Goal: Answer question/provide support: Answer question/provide support

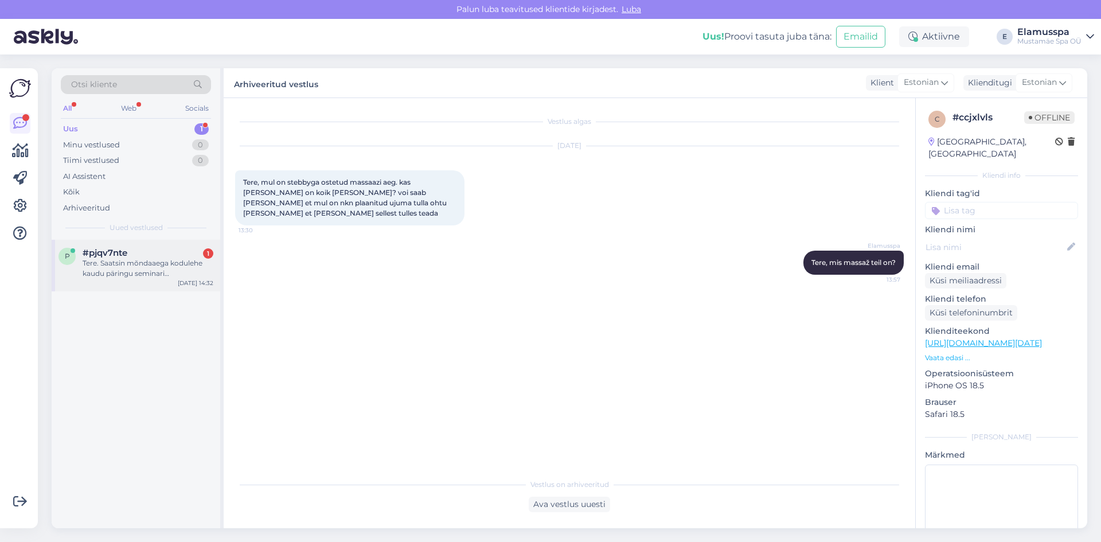
click at [162, 256] on div "#pjqv7nte 1" at bounding box center [148, 253] width 131 height 10
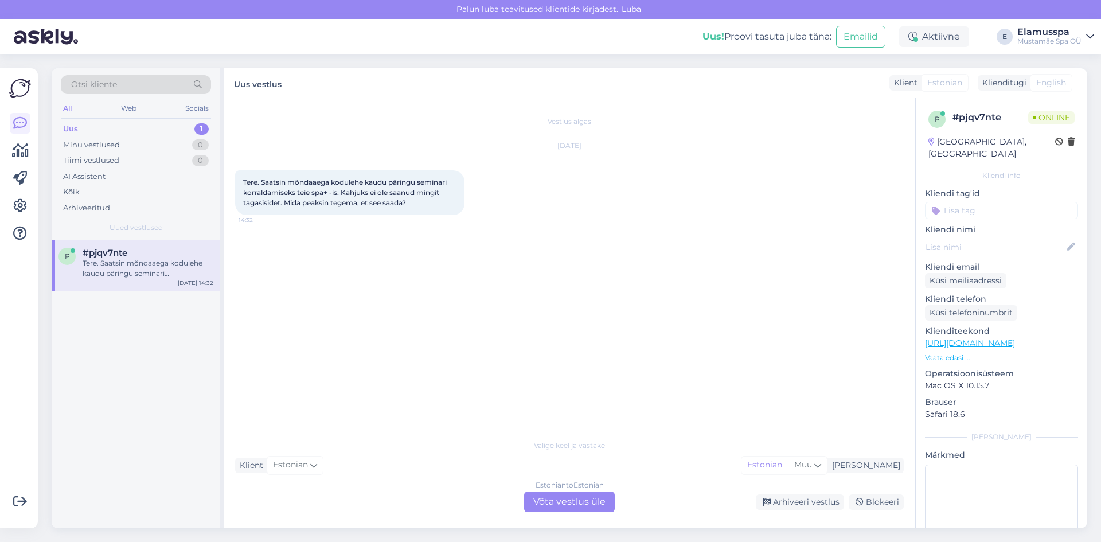
click at [579, 502] on div "Estonian to Estonian Võta vestlus üle" at bounding box center [569, 502] width 91 height 21
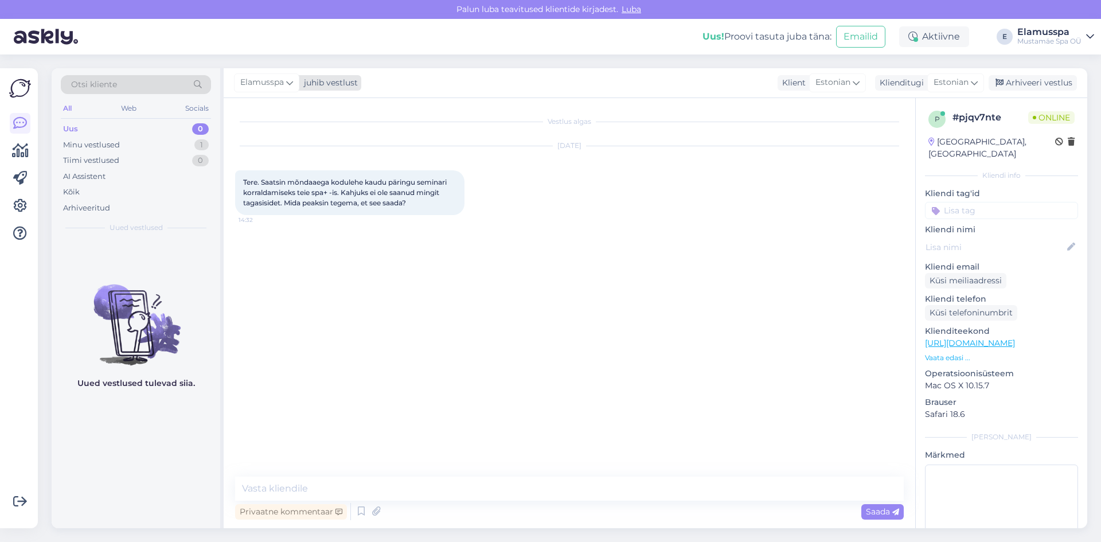
click at [293, 91] on div "Elamusspa" at bounding box center [266, 82] width 65 height 18
click at [294, 171] on div "[EMAIL_ADDRESS][DOMAIN_NAME]" at bounding box center [299, 174] width 95 height 10
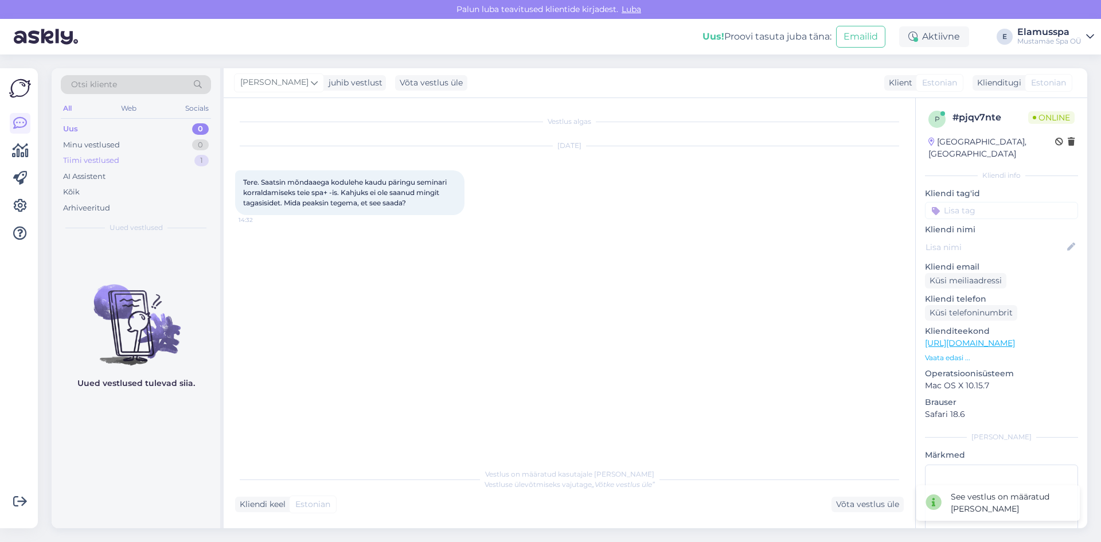
click at [166, 160] on div "Tiimi vestlused 1" at bounding box center [136, 161] width 150 height 16
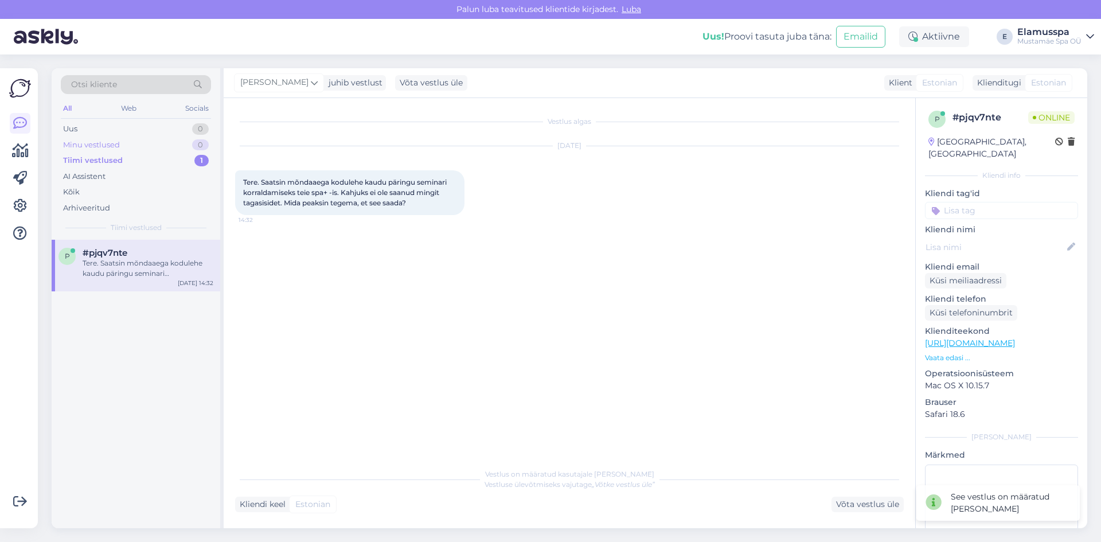
click at [174, 149] on div "Minu vestlused 0" at bounding box center [136, 145] width 150 height 16
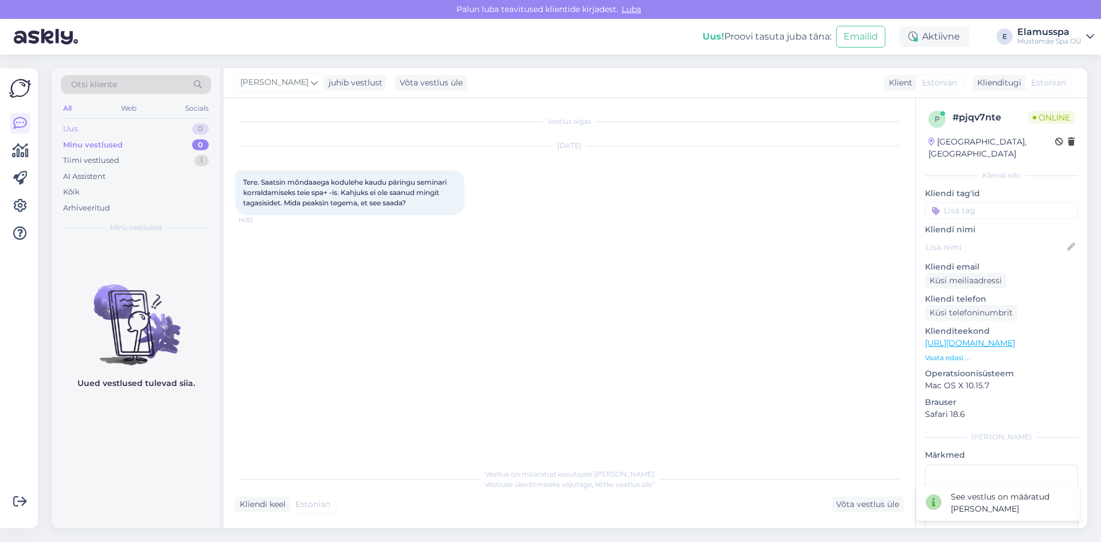
click at [184, 134] on div "Uus 0" at bounding box center [136, 129] width 150 height 16
click at [108, 184] on div "AI Assistent" at bounding box center [136, 177] width 150 height 16
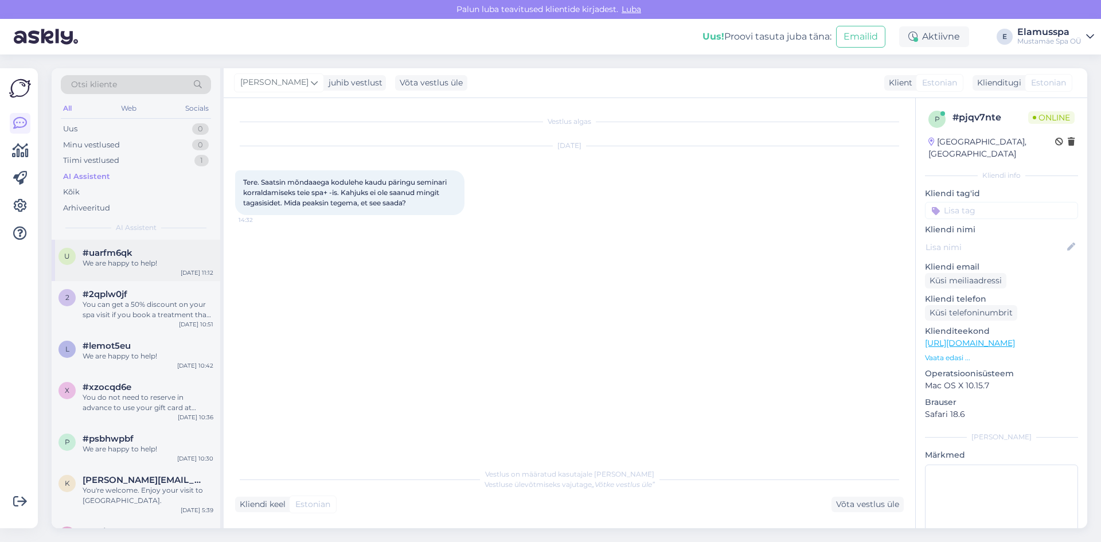
click at [138, 263] on div "We are happy to help!" at bounding box center [148, 263] width 131 height 10
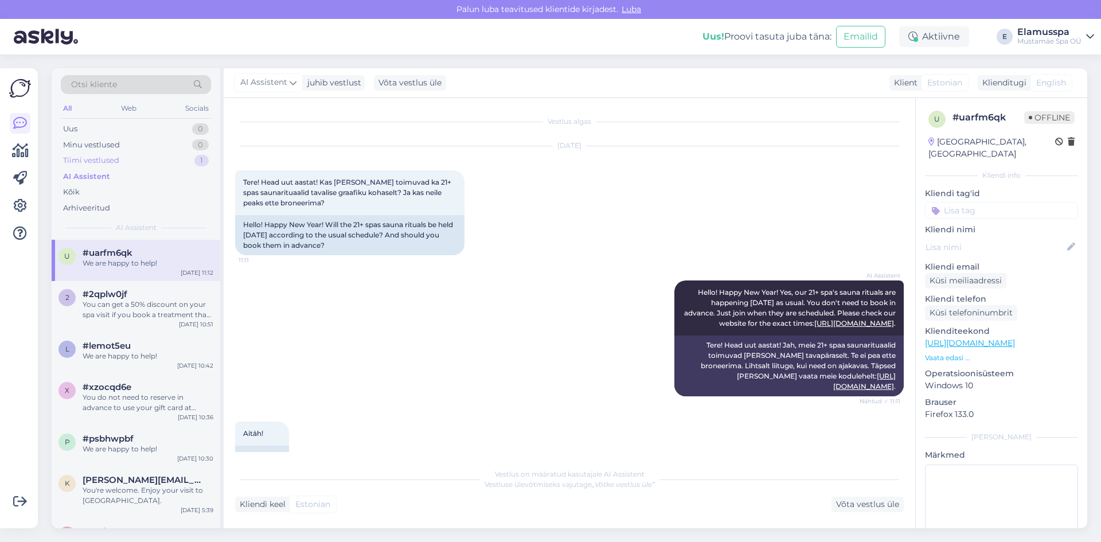
scroll to position [95, 0]
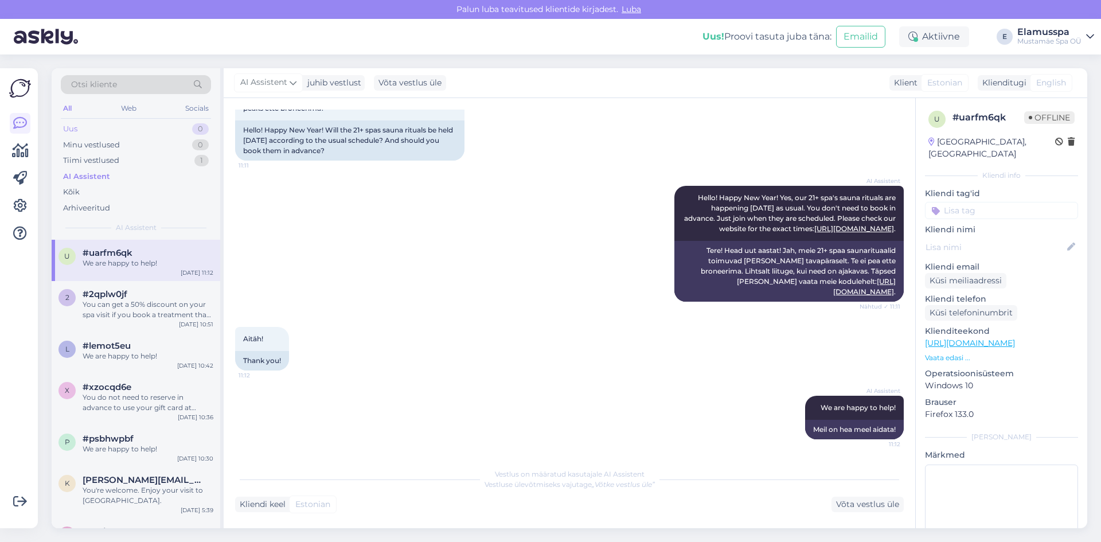
click at [178, 133] on div "Uus 0" at bounding box center [136, 129] width 150 height 16
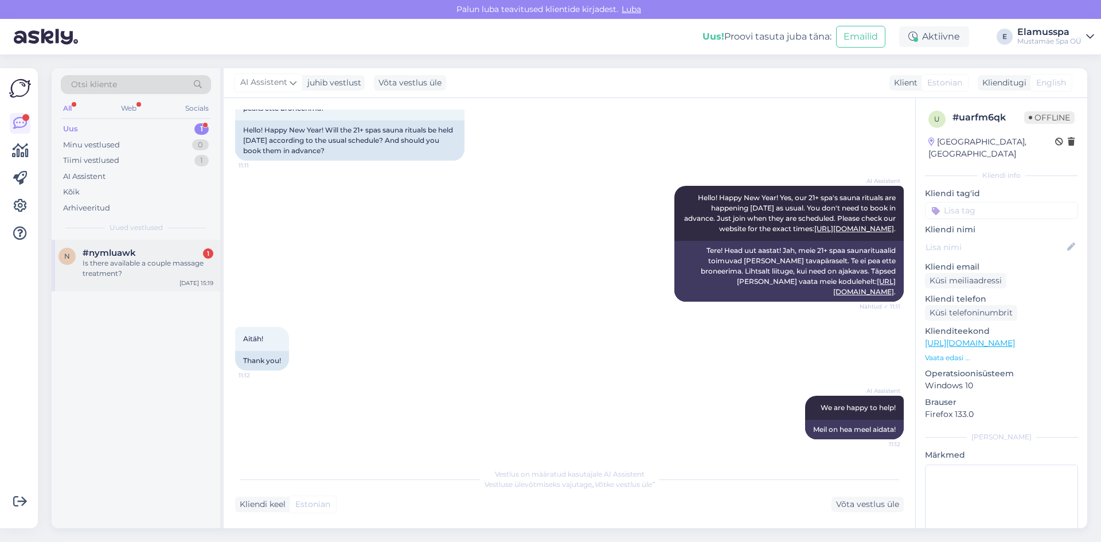
click at [145, 267] on div "Is there available a couple massage treatment?" at bounding box center [148, 268] width 131 height 21
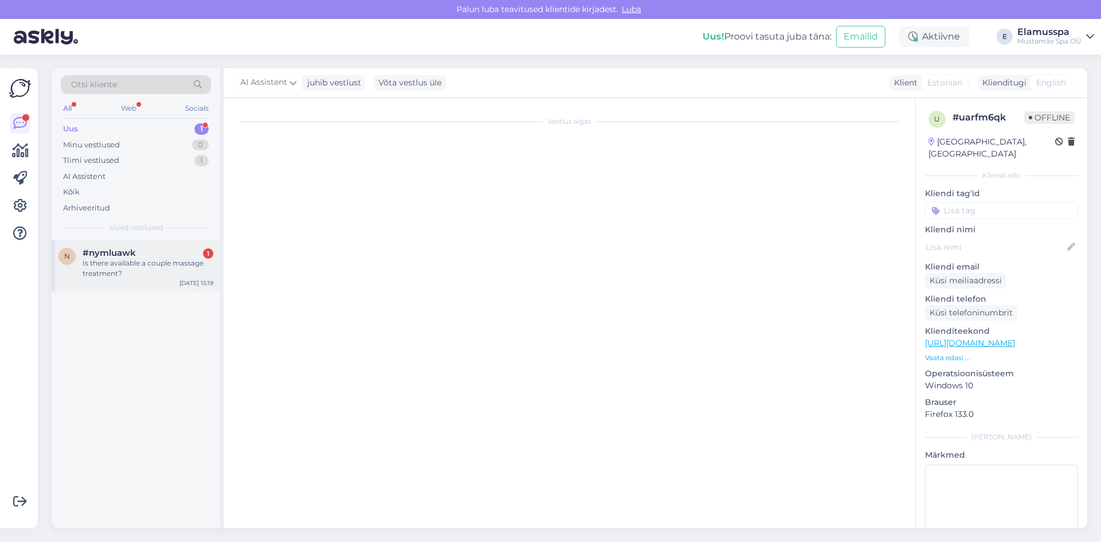
scroll to position [0, 0]
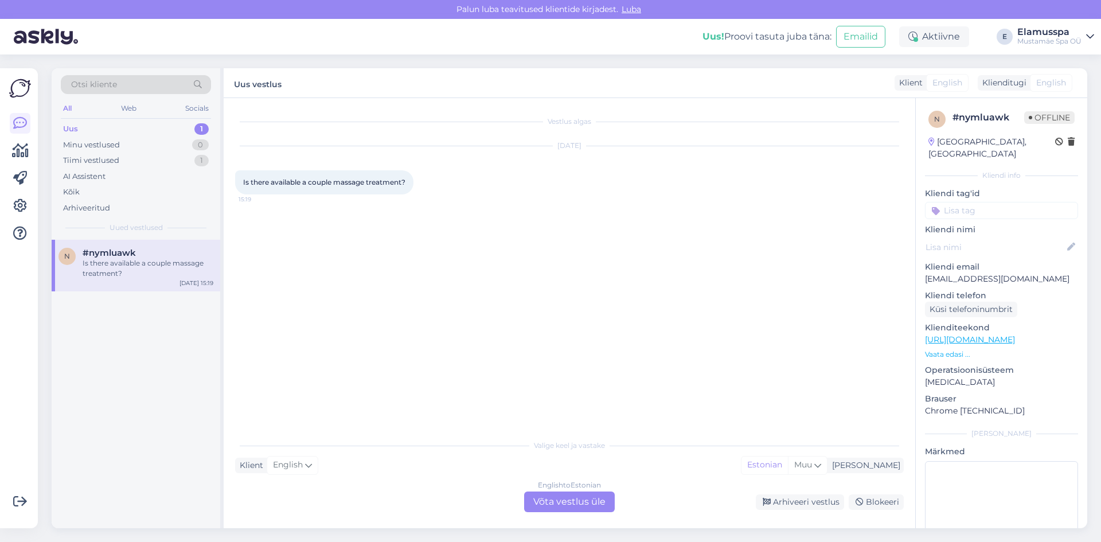
click at [558, 503] on div "English to Estonian Võta vestlus üle" at bounding box center [569, 502] width 91 height 21
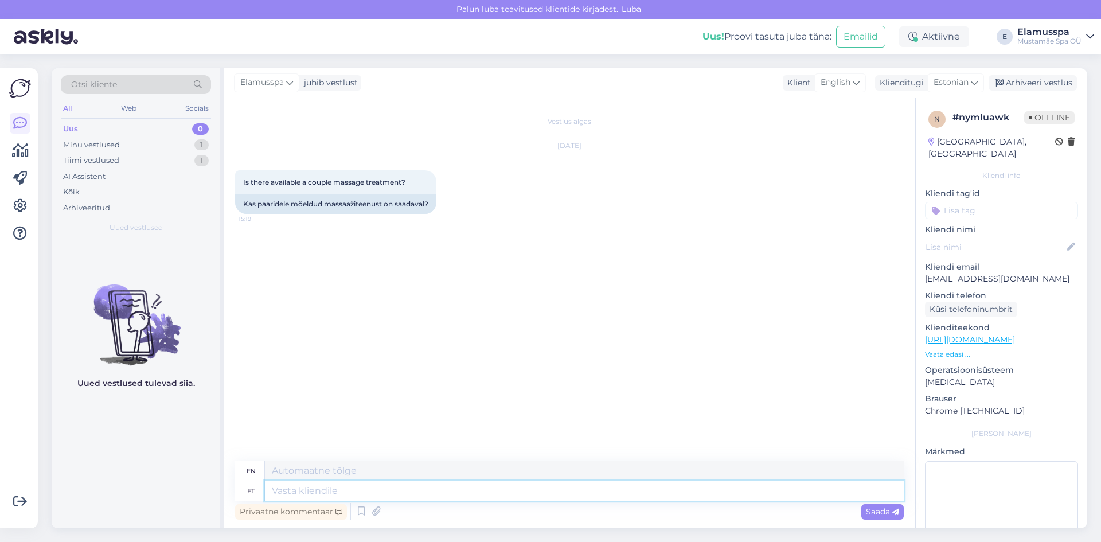
click at [287, 491] on textarea at bounding box center [584, 491] width 639 height 20
type textarea "Hello,"
type textarea "Hello, when whe"
type textarea "Hello, when"
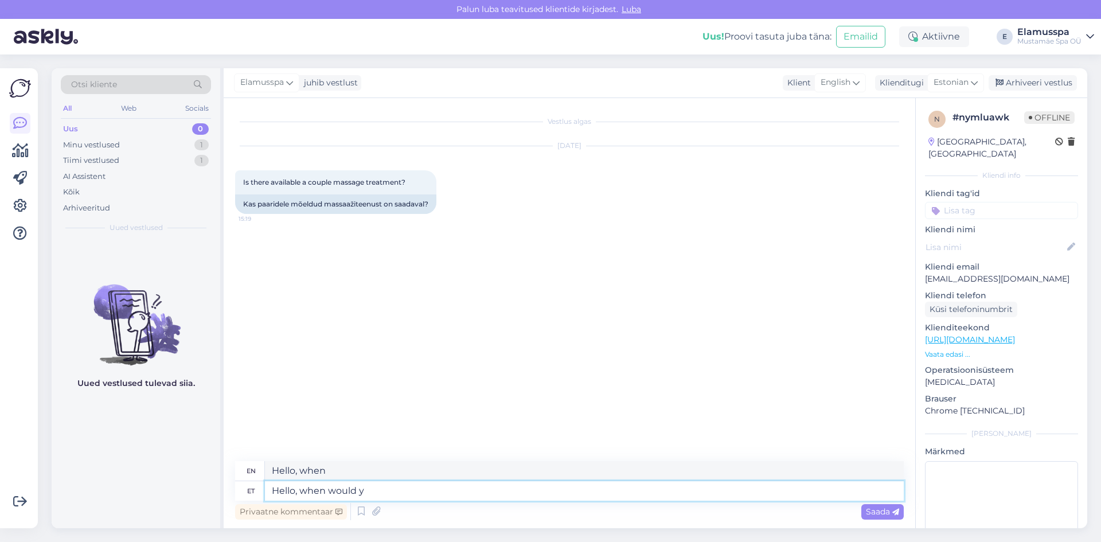
type textarea "Hello, when would yo"
type textarea "Hello, when would"
type textarea "Hello, when would you li"
type textarea "Hello, when would you"
type textarea "Hello, when would you like to"
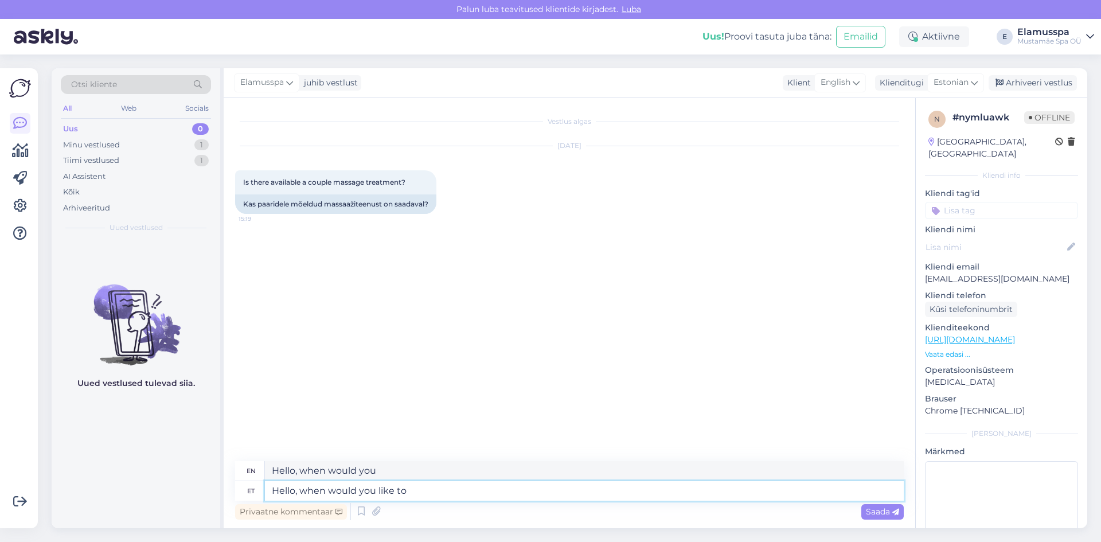
type textarea "Hello, when would you like?"
type textarea "Hello, when would you like to ha"
type textarea "Hello, when would you like to"
type textarea "Hello, when would you like to have"
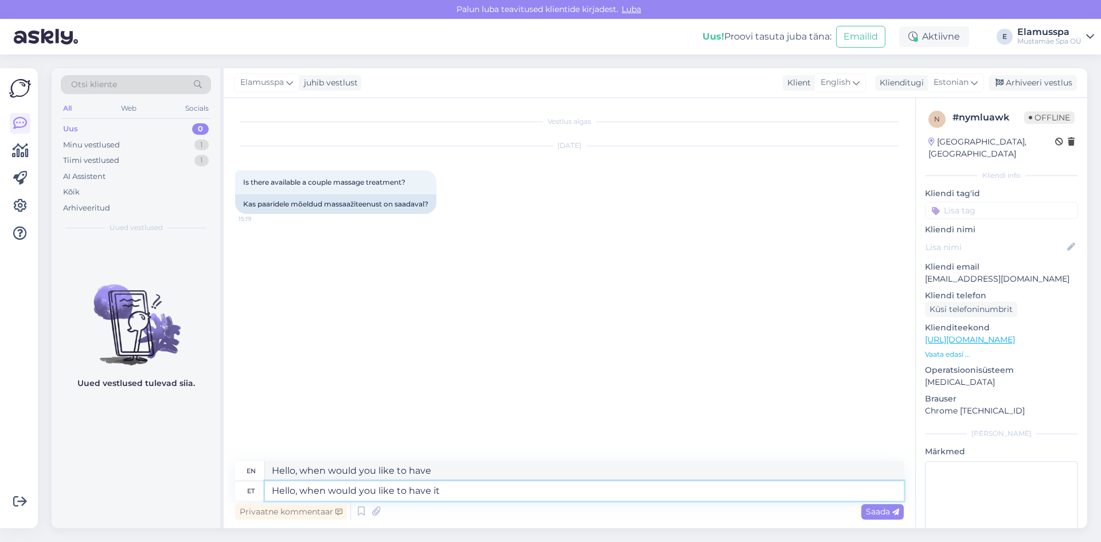
type textarea "Hello, when would you like to have i"
type textarea "Hello, when would you like to have it"
type textarea "Hello, when would you like"
type textarea "Hello, when would you like to have"
type textarea "Hello, when would you"
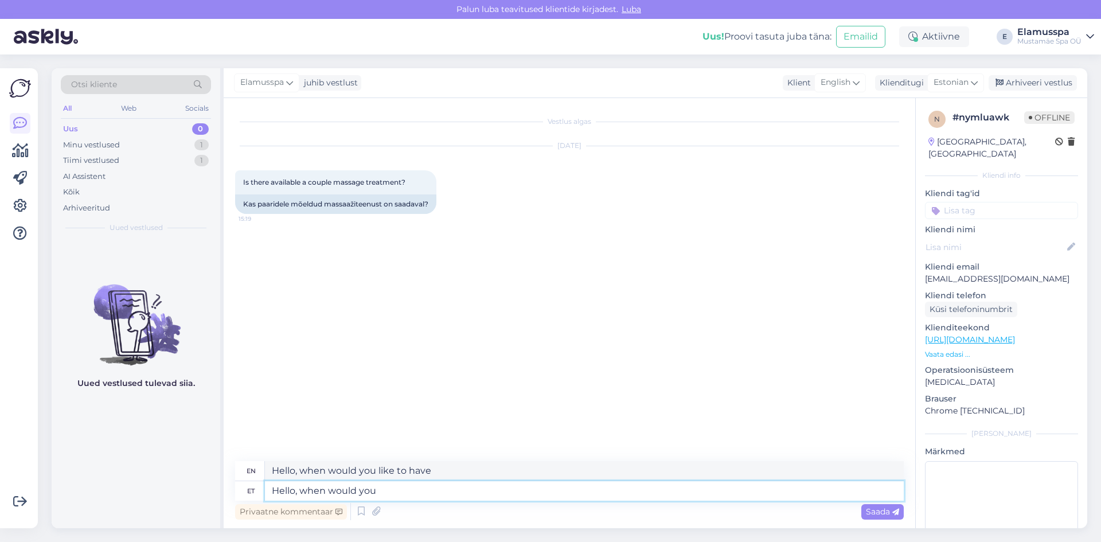
type textarea "Hello, when would you like to"
type textarea "Hello, when would y"
type textarea "Hello, when would you like?"
type textarea "Hello, when would"
type textarea "Hello, when would you"
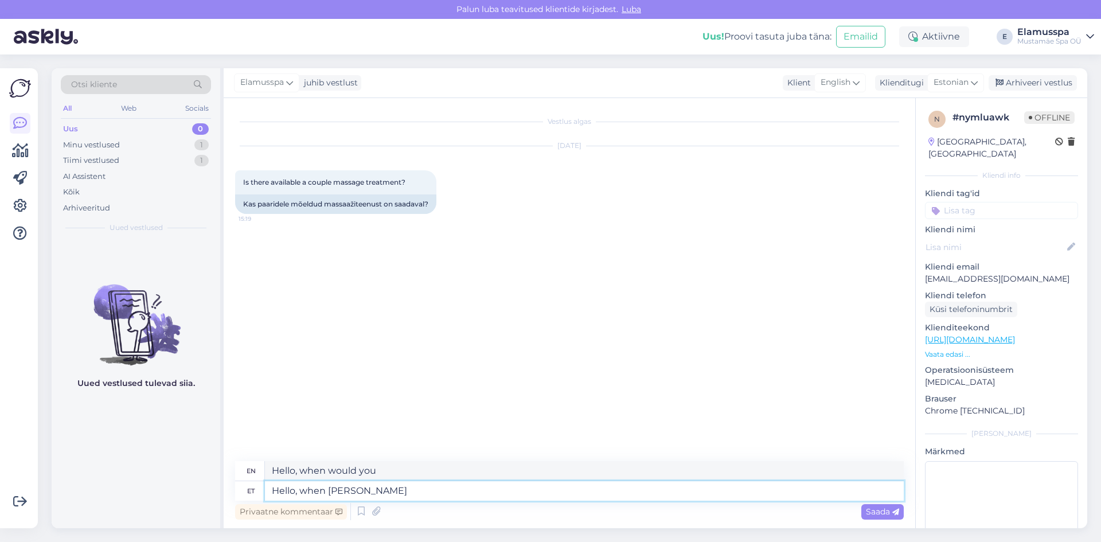
type textarea "Hello, when wou"
type textarea "Hello, when would"
type textarea "Hello,"
type textarea "Hello, yes, there"
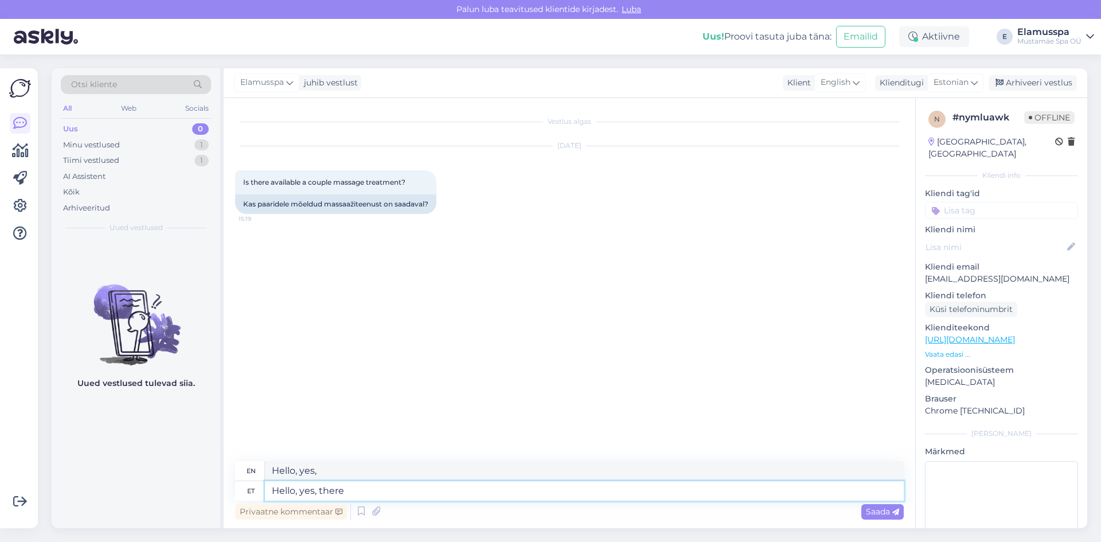
type textarea "Hello, yes, there"
type textarea "Hello, yes, there is."
type textarea "Hello, yes, there is. Two ro"
type textarea "Hello, yes, there is. Two"
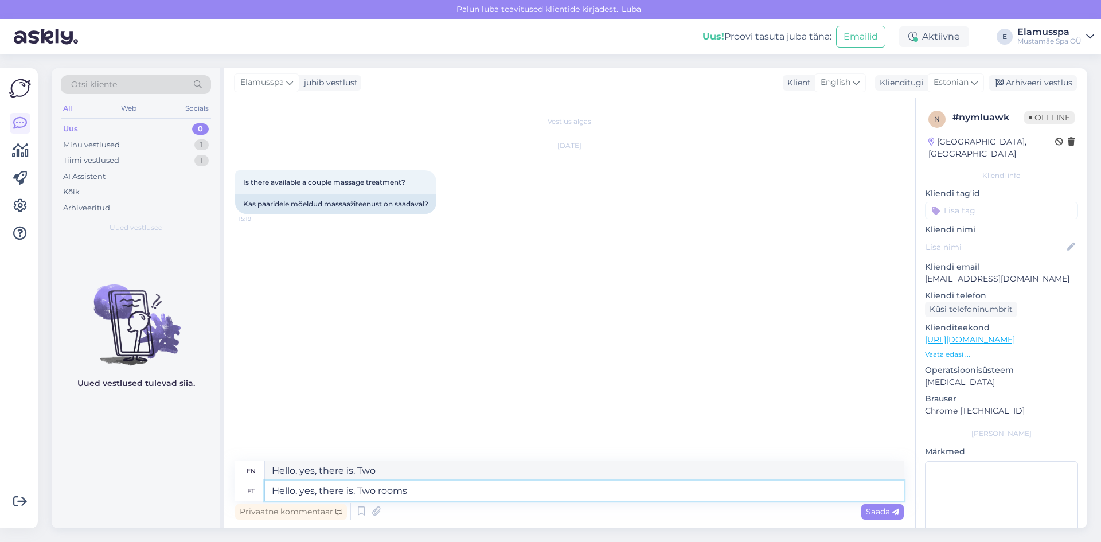
type textarea "Hello, yes, there is. Two rooms m"
type textarea "Hello, yes, there is. Two rooms"
type textarea "Hello, yes, there is. Two rooms must be opened"
type textarea "Hello, yes, there is. Two Rooms Black Be Opened"
type textarea "Hello, yes, there is. Two rooms must be opened i"
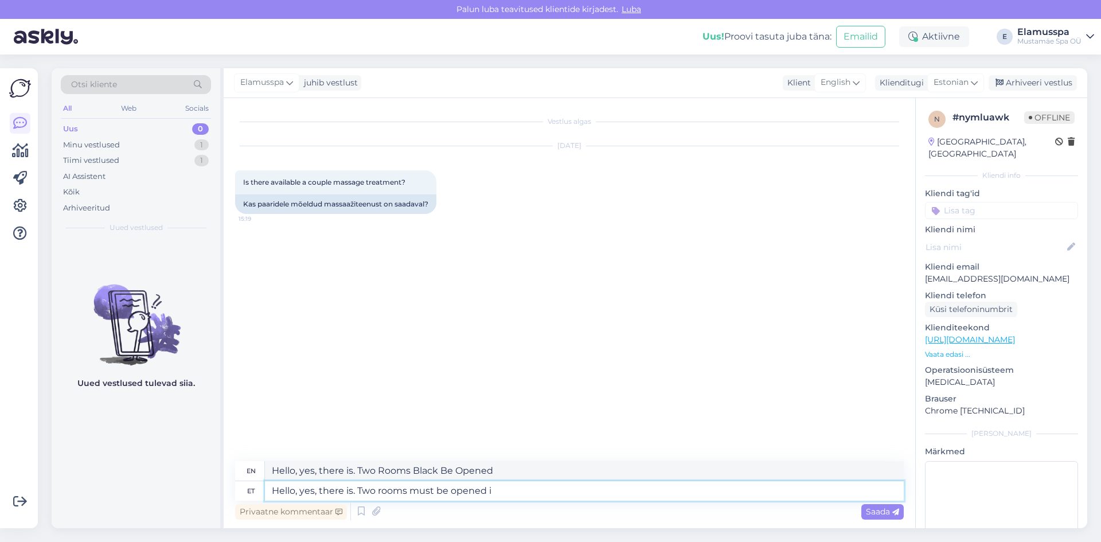
type textarea "Hello, yes, there is. Two rooms must be opened"
type textarea "Hello, yes, there is. Two rooms must be opened in rod"
type textarea "Hello, yes, there is. Two rooms must be opened in"
type textarea "Hello, yes, there is. Two rooms must be opened in [PERSON_NAME] to"
type textarea "Hello, yes, there is. Two rooms must be opened in [PERSON_NAME]"
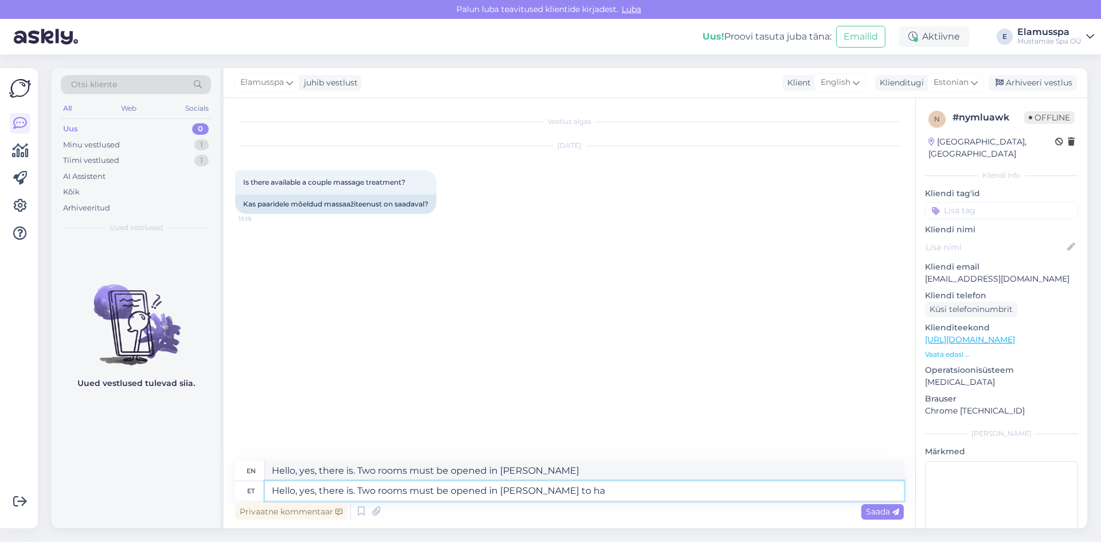
type textarea "Hello, yes, there is. Two rooms must be opened in [PERSON_NAME] to hav"
type textarea "Hello, yes, there is. Two rooms must be opened in [PERSON_NAME] to"
type textarea "Hello, yes, there is. Two rooms must be opened in rode"
type textarea "Hello, yes, there is. Two rooms must be opened in [PERSON_NAME] to"
type textarea "Hello, yes, there is. Two rooms must be opened in"
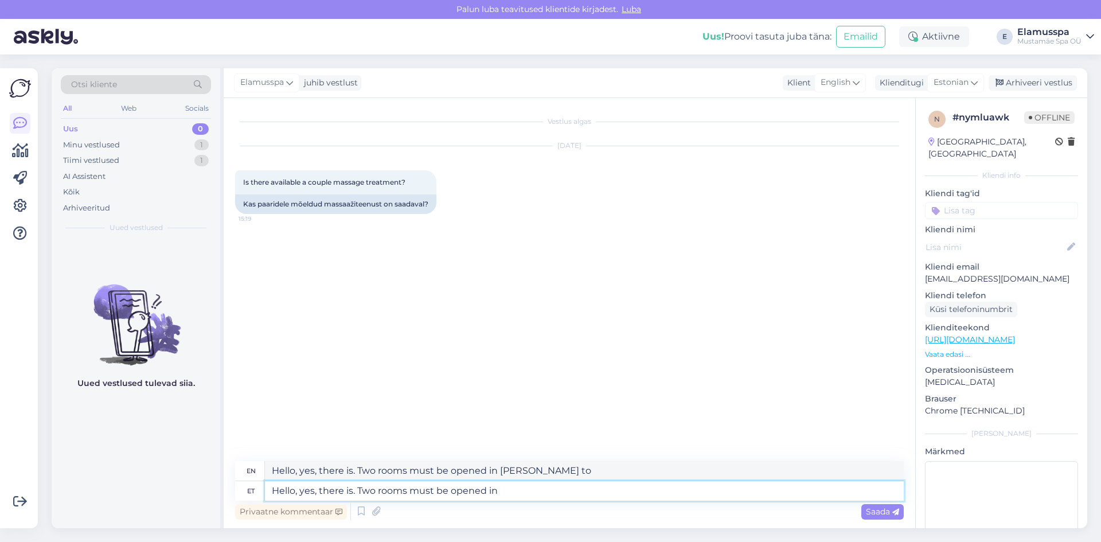
type textarea "Hello, yes, there is. Two rooms must be opened in"
type textarea "Hello, yes, there is. Two rooms must be opened in order to"
type textarea "Hello, yes, there is. Two rooms must be opened in order"
type textarea "Hello, yes, there is. Two rooms must be opened in order to ha"
type textarea "Hello, yes, there is. Two rooms must be opened in order to"
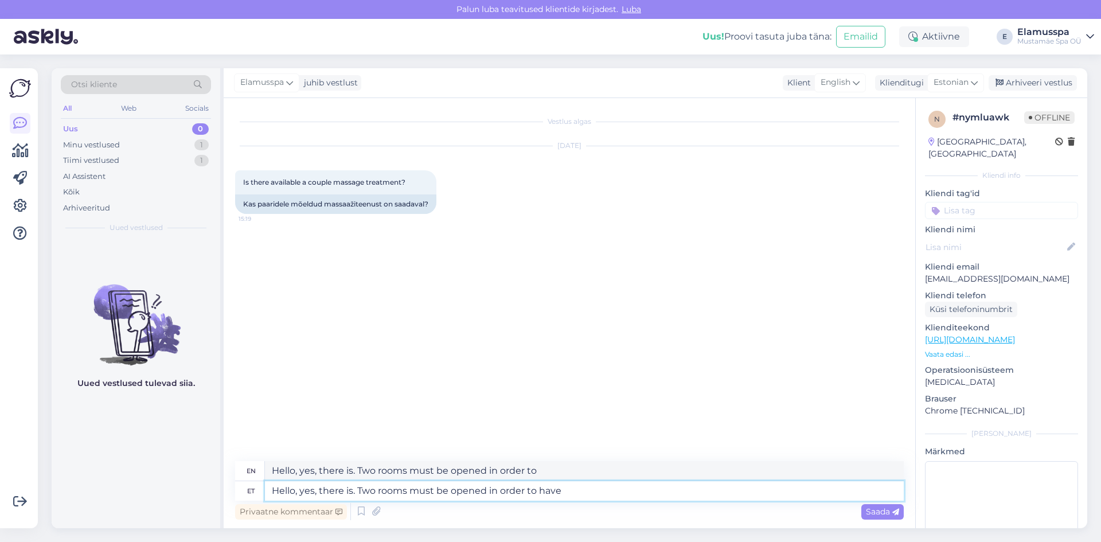
type textarea "Hello, yes, there is. Two rooms must be opened in order to have"
type textarea "Hello, yes, there is. Two rooms must be opened in order to have the ma"
type textarea "Hello, yes, there is. Two rooms must be opened in order to have the"
type textarea "Hello, yes, there is. Two rooms must be opened in order to have the massages a"
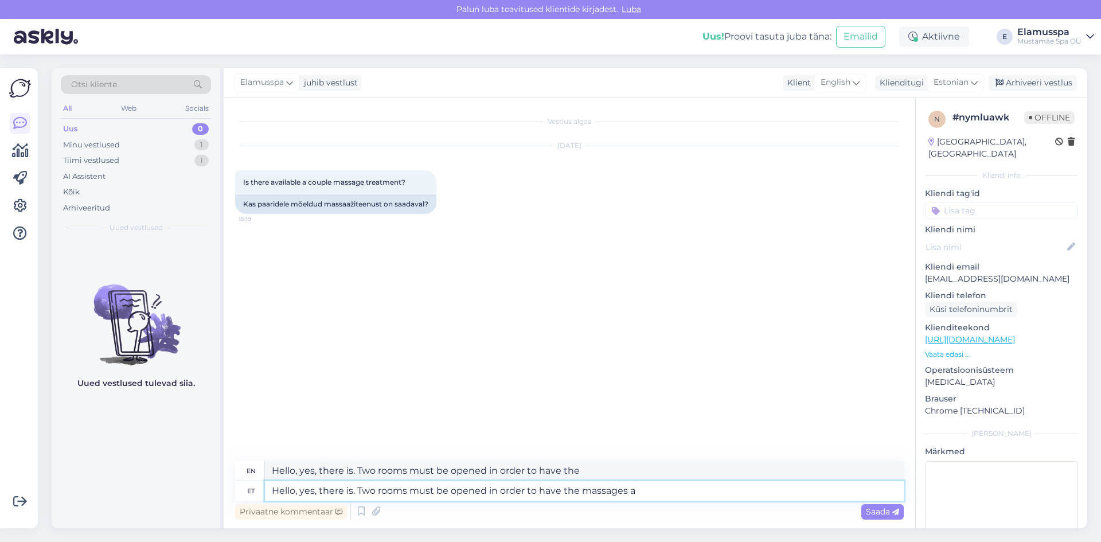
type textarea "Hello, yes, there is. Two rooms must be opened in order to have the massages"
type textarea "Hello, yes, there is. Two rooms must be opened in order to have the massages at…"
type textarea "Hello, yes, there is. Two rooms must be opened in order to have the massages at"
type textarea "Hello, yes, there is. Two rooms must be opened in order to have the massages at…"
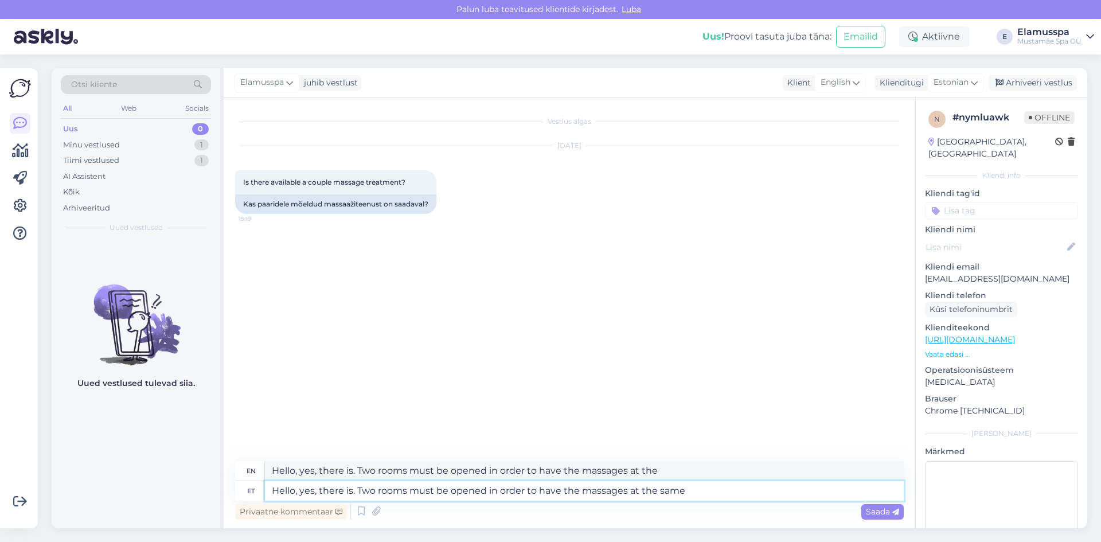
type textarea "Hello, yes, there is. Two rooms must be opened in order to have the massages at…"
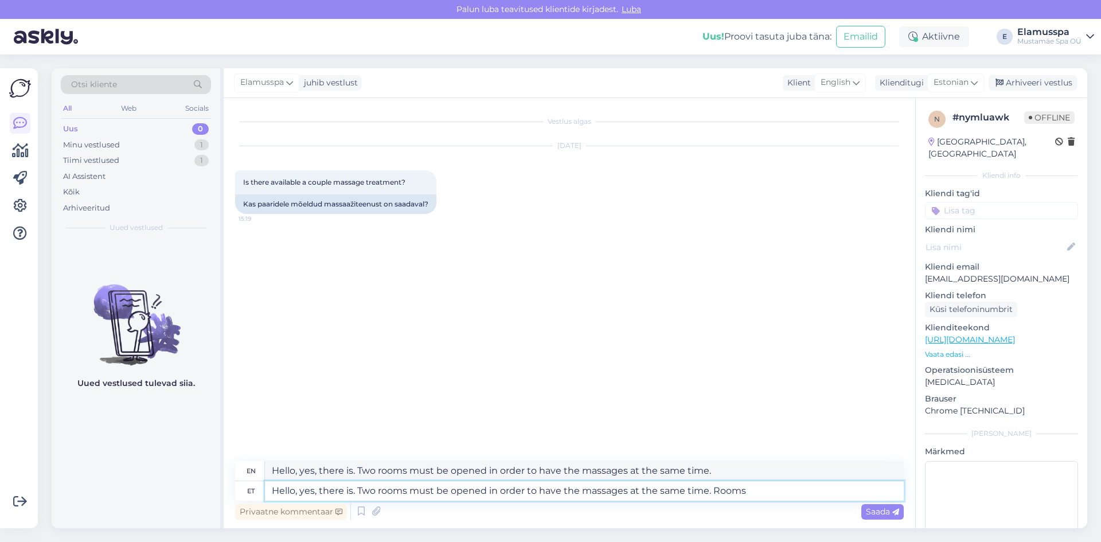
type textarea "Hello, yes, there is. Two rooms must be opened in order to have the massages at…"
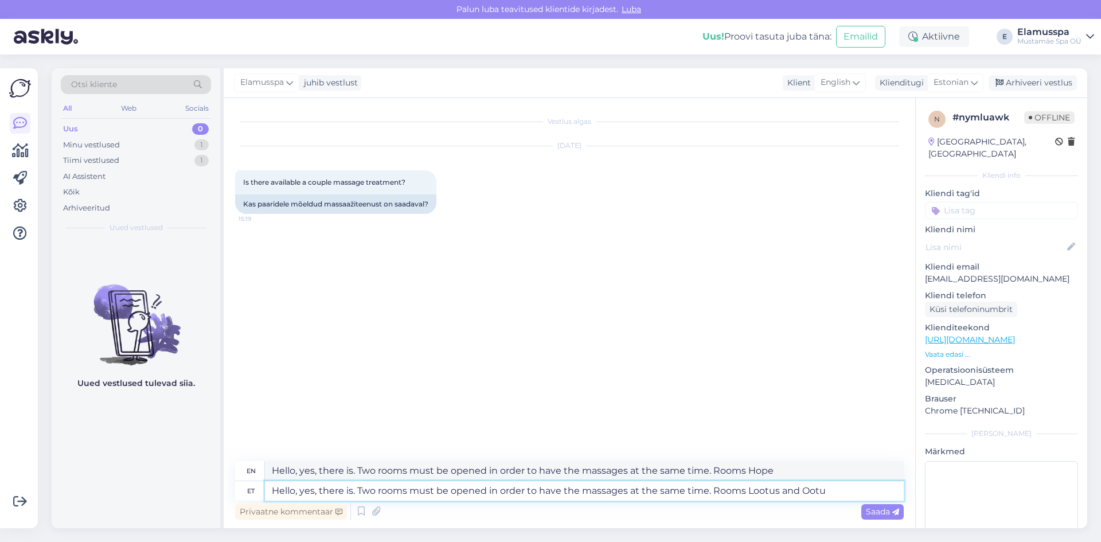
type textarea "Hello, yes, there is. Two rooms must be opened in order to have the massages at…"
drag, startPoint x: 852, startPoint y: 474, endPoint x: 0, endPoint y: 388, distance: 856.7
click at [0, 395] on div "Võimalused Veendu, et Askly loob sulle väärtust. Sulge Ühenda FB ja IG sõnumid …" at bounding box center [550, 298] width 1101 height 488
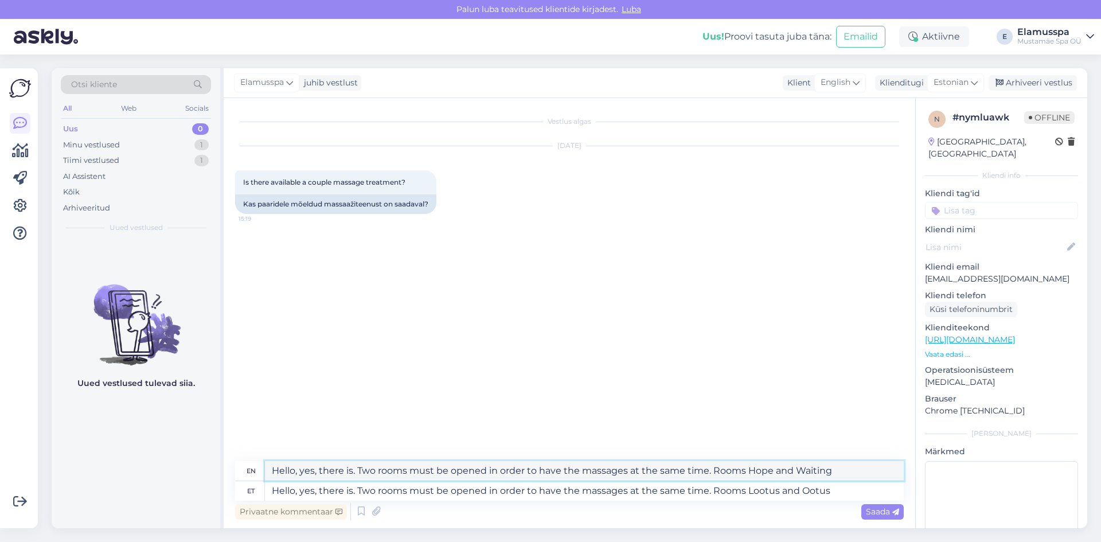
paste textarea "Lootus and Ootus"
type textarea "Hello, yes, there is. Two rooms must be opened in order to have the massages at…"
click at [851, 492] on textarea "Hello, yes, there is. Two rooms must be opened in order to have the massages at…" at bounding box center [584, 491] width 639 height 20
type textarea "Hello, yes, there is. Two rooms must be opened in order to have the massages at…"
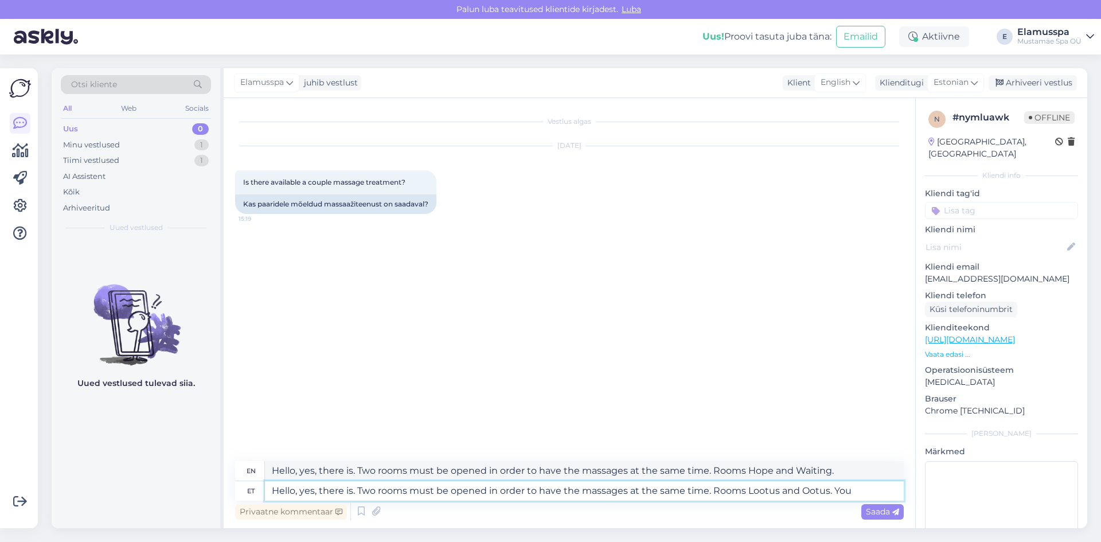
type textarea "Hello, yes, there is. Two rooms must be opened in order to have the massages at…"
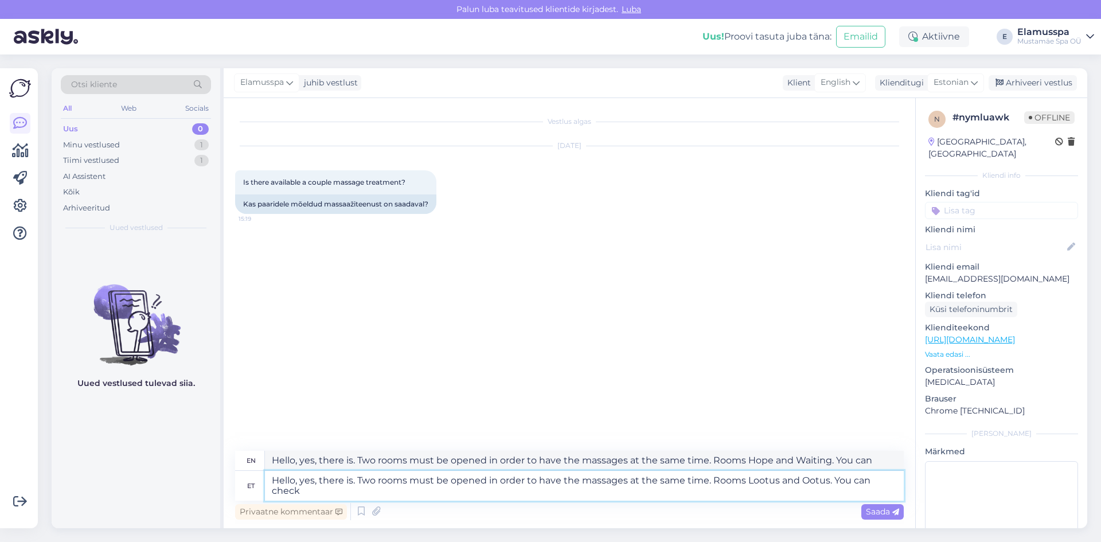
type textarea "Hello, yes, there is. Two rooms must be opened in order to have the massages at…"
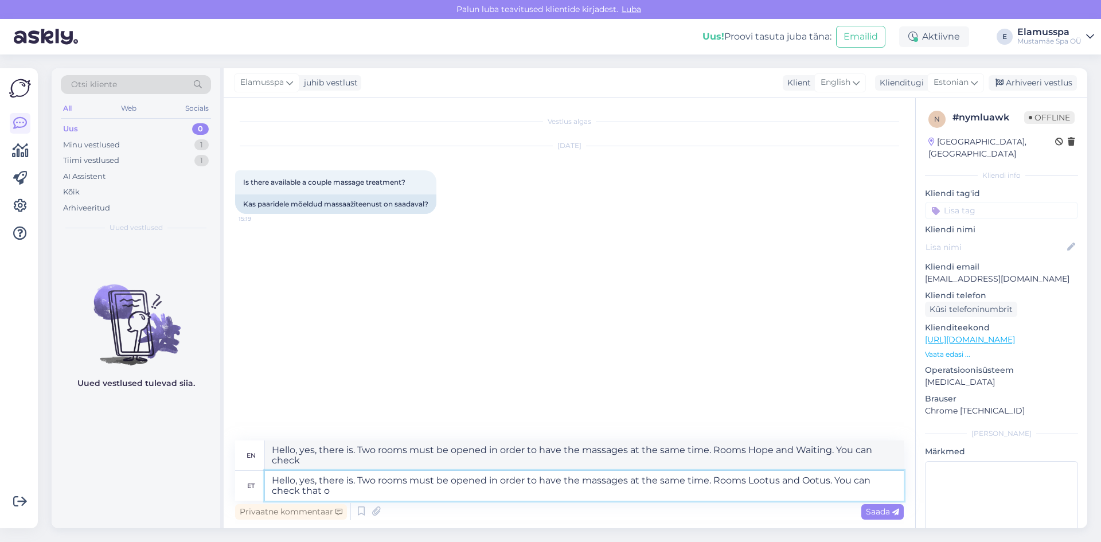
type textarea "Hello, yes, there is. Two rooms must be opened in order to have the massages at…"
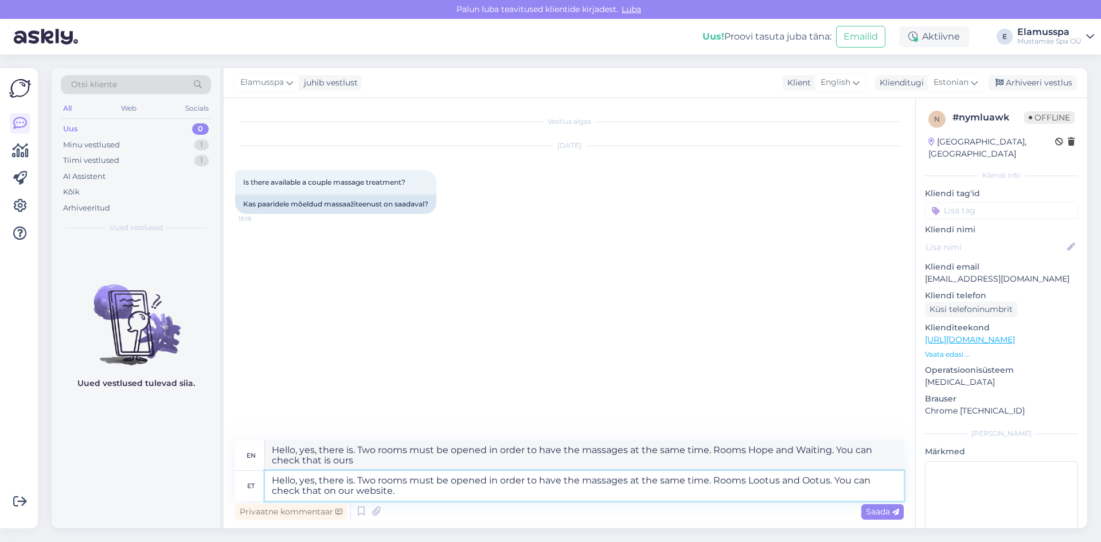
type textarea "Hello, yes, there is. Two rooms must be opened in order to have the massages at…"
drag, startPoint x: 435, startPoint y: 465, endPoint x: 0, endPoint y: 443, distance: 435.9
click at [0, 443] on div "Võimalused Veendu, et Askly loob sulle väärtust. Sulge Ühenda FB ja IG sõnumid …" at bounding box center [550, 298] width 1101 height 488
paste textarea "Lootus and Ootus"
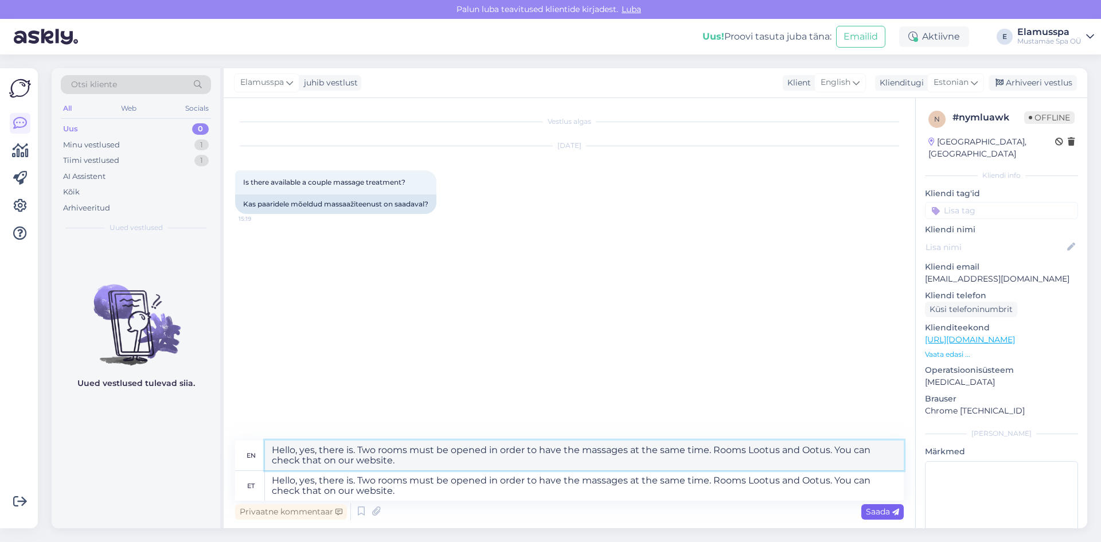
type textarea "Hello, yes, there is. Two rooms must be opened in order to have the massages at…"
click at [876, 506] on div "Saada" at bounding box center [883, 511] width 42 height 15
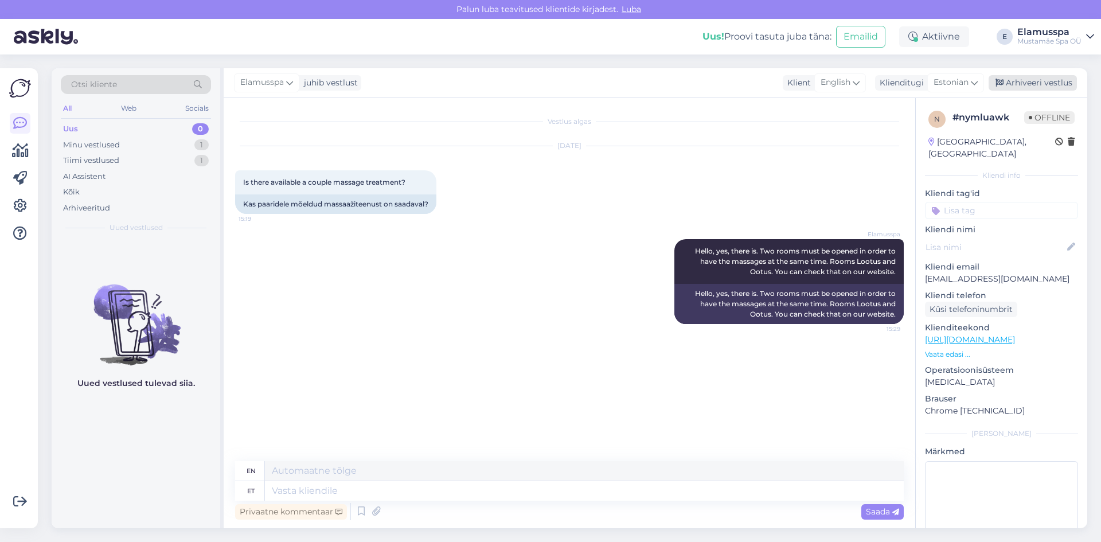
click at [1029, 89] on div "Arhiveeri vestlus" at bounding box center [1033, 82] width 88 height 15
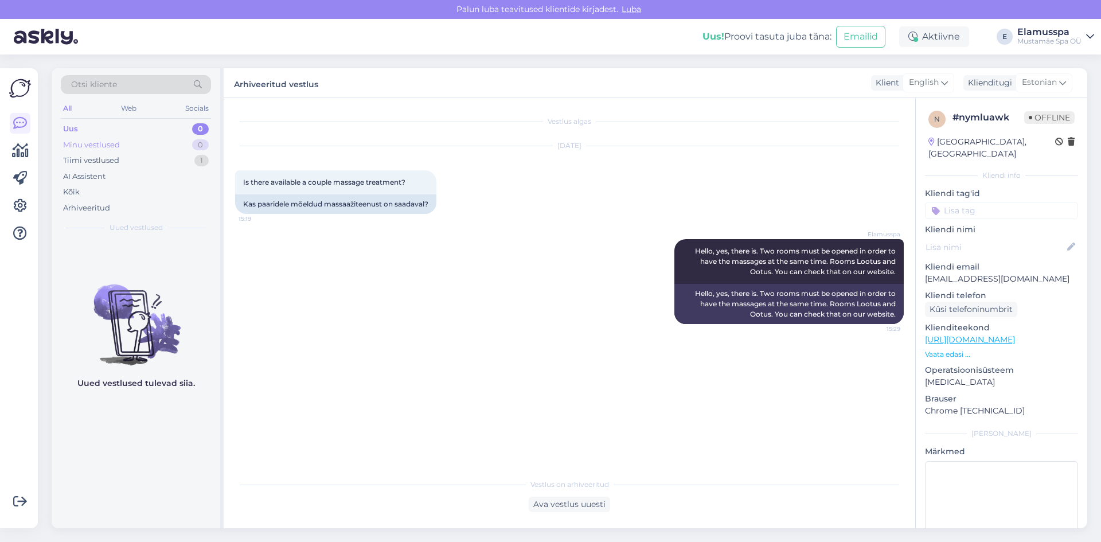
click at [199, 147] on div "0" at bounding box center [200, 144] width 17 height 11
click at [177, 128] on div "Uus 1" at bounding box center [136, 129] width 150 height 16
